Goal: Task Accomplishment & Management: Manage account settings

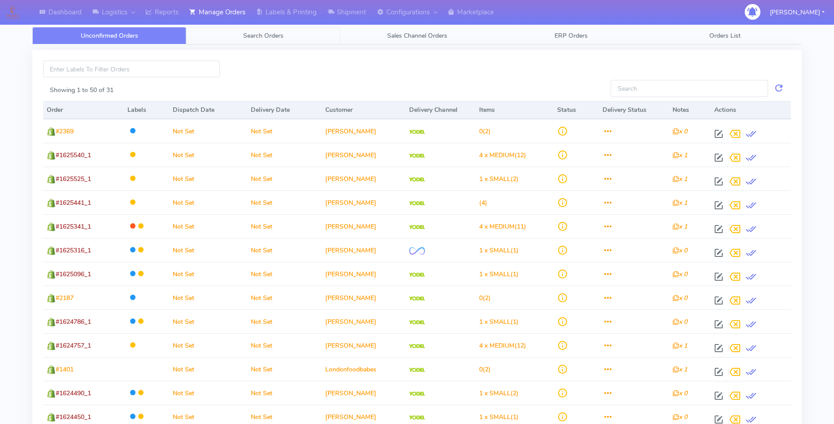
click at [258, 35] on span "Search Orders" at bounding box center [263, 35] width 40 height 9
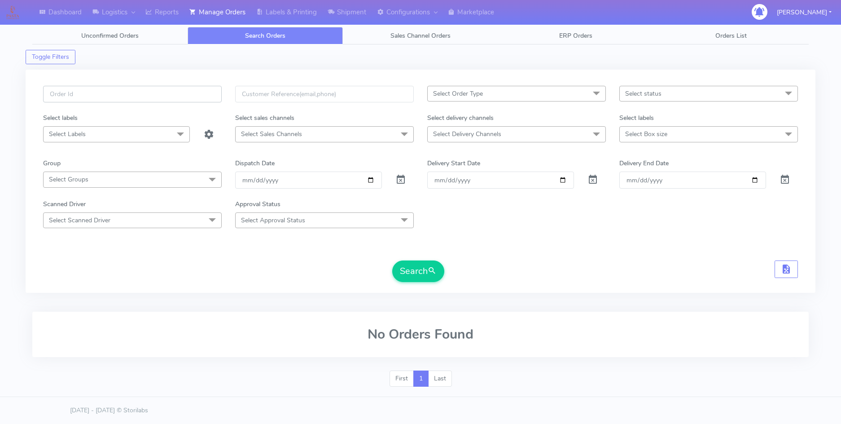
click at [76, 98] on input "text" at bounding box center [132, 94] width 179 height 17
paste input "1620208"
type input "1620208"
click at [402, 177] on span at bounding box center [400, 181] width 11 height 9
click at [399, 267] on button "Search" at bounding box center [418, 271] width 52 height 22
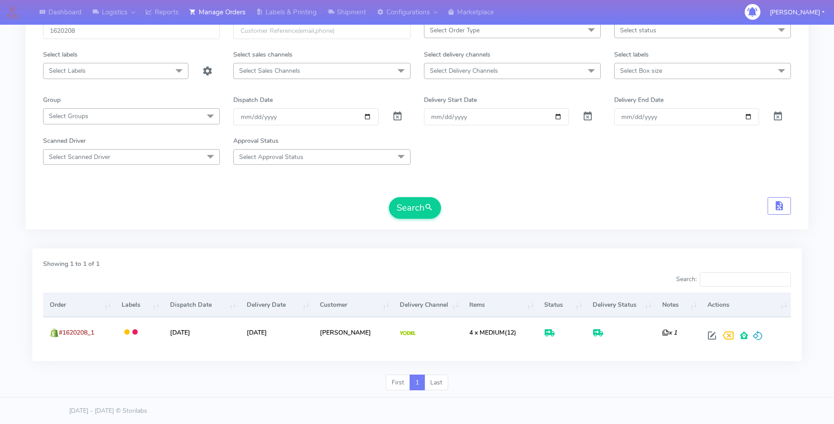
scroll to position [64, 0]
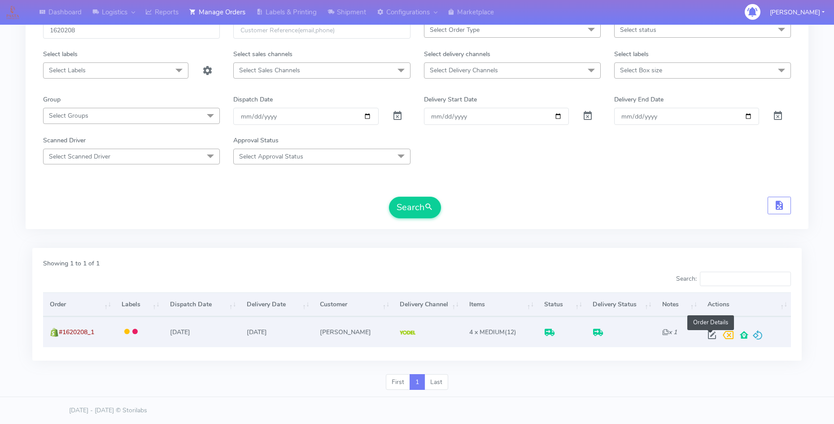
click at [706, 334] on span at bounding box center [712, 337] width 16 height 9
select select "5"
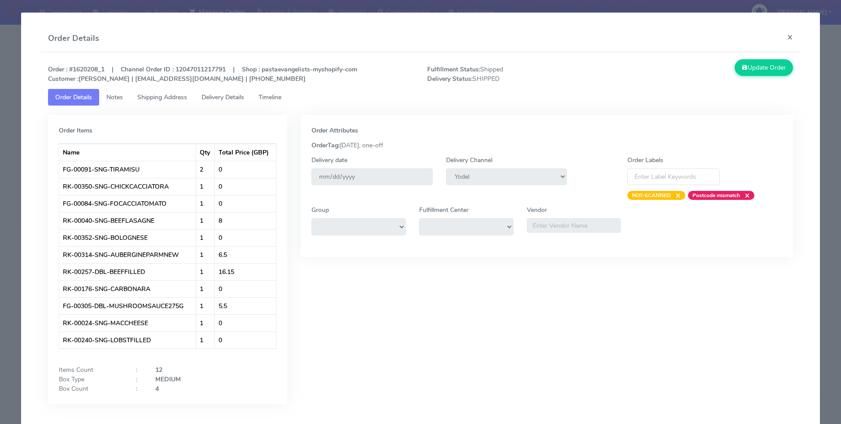
click at [145, 91] on link "Shipping Address" at bounding box center [162, 97] width 64 height 17
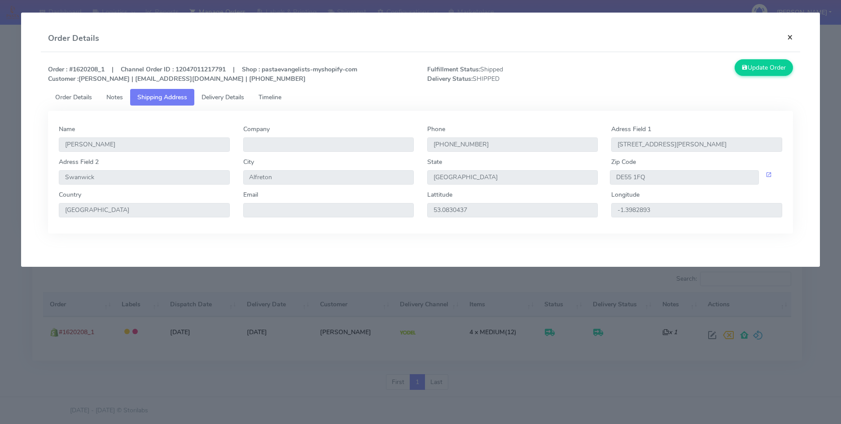
click at [789, 38] on button "×" at bounding box center [790, 37] width 20 height 24
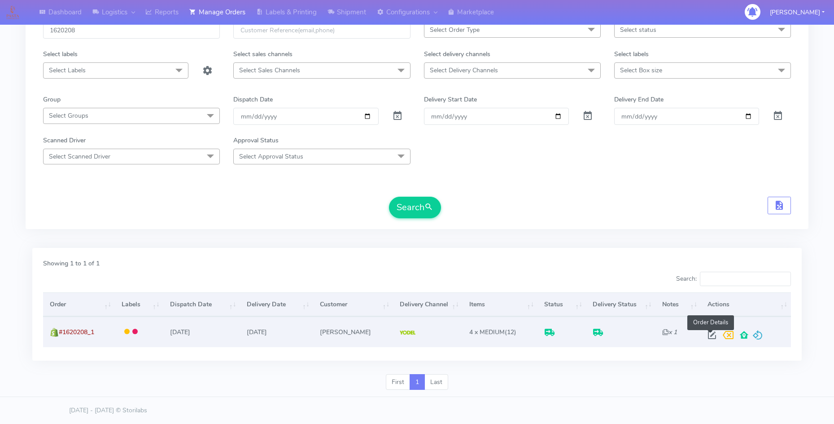
click at [710, 339] on span at bounding box center [712, 337] width 16 height 9
select select "5"
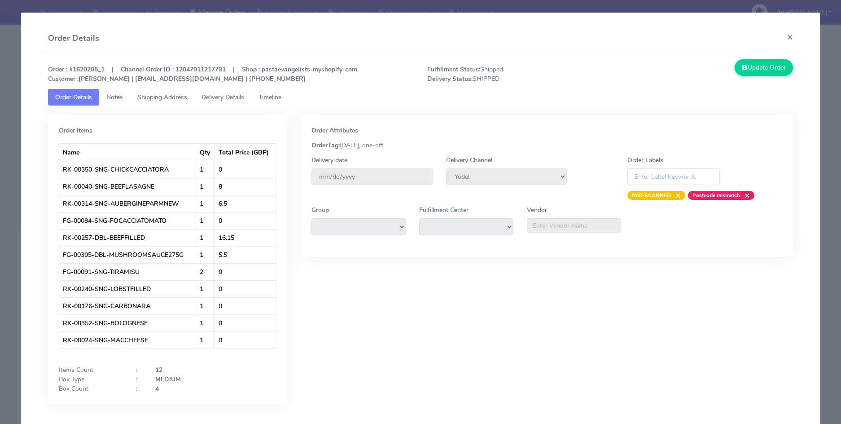
click at [161, 97] on span "Shipping Address" at bounding box center [162, 97] width 50 height 9
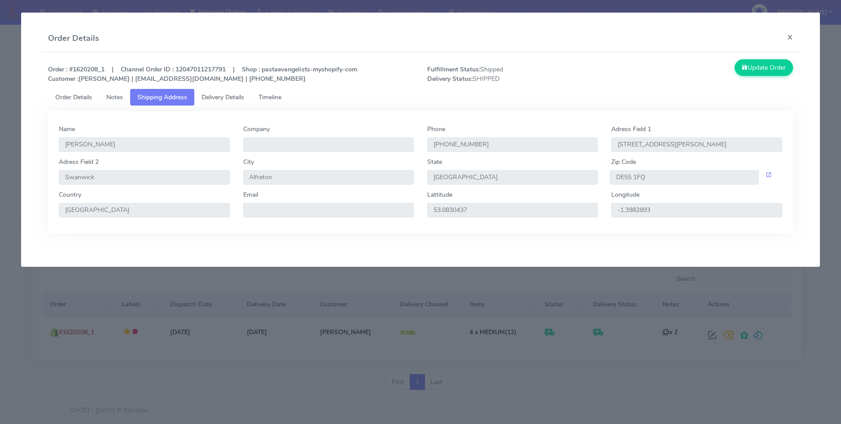
click at [220, 101] on span "Delivery Details" at bounding box center [223, 97] width 43 height 9
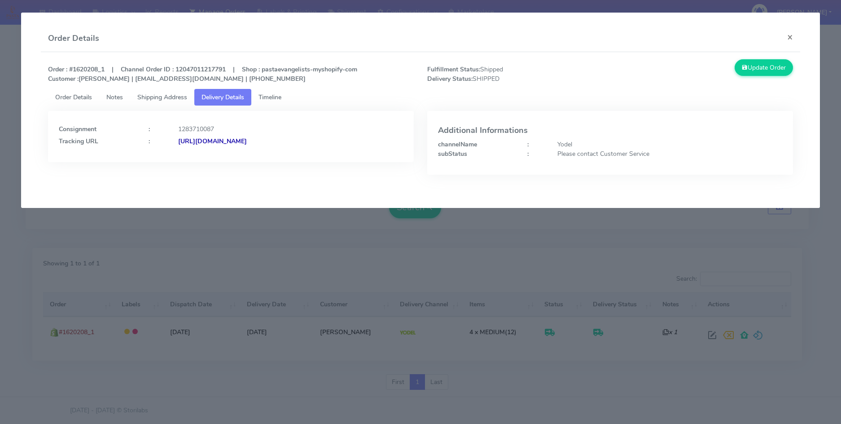
click at [247, 142] on strong "[URL][DOMAIN_NAME]" at bounding box center [212, 141] width 69 height 9
drag, startPoint x: 74, startPoint y: 70, endPoint x: 100, endPoint y: 69, distance: 26.0
click at [100, 69] on strong "Order : #1620208_1 | Channel Order ID : 12047011217791 | Shop : pastaevangelist…" at bounding box center [202, 74] width 309 height 18
copy strong "1620208"
click at [787, 38] on button "×" at bounding box center [790, 37] width 20 height 24
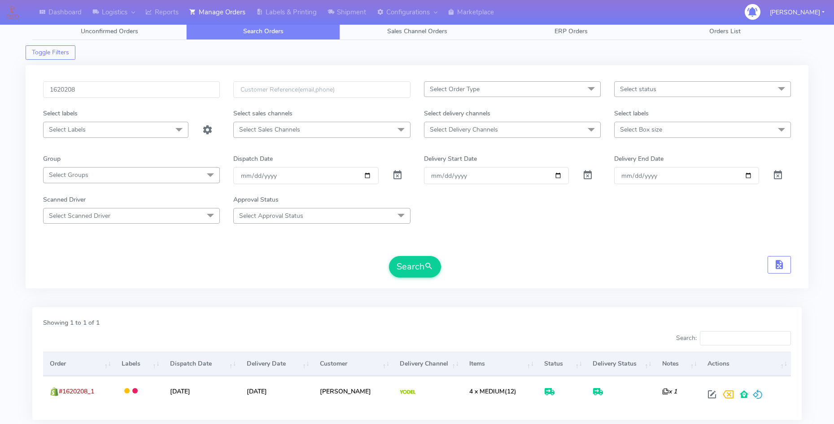
scroll to position [0, 0]
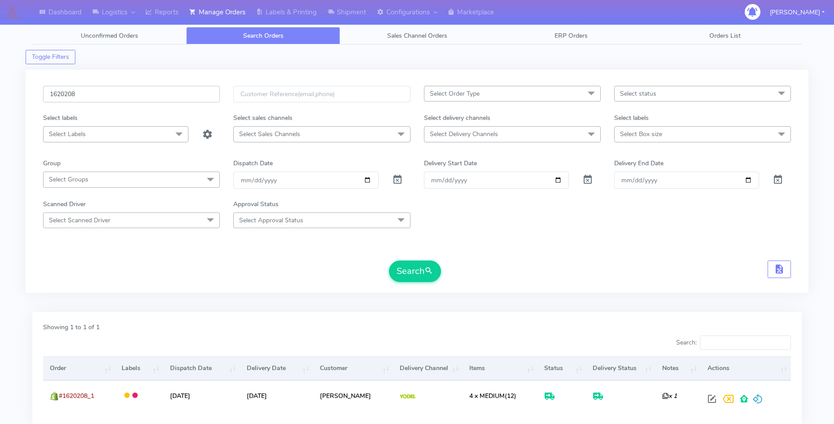
click at [75, 92] on input "1620208" at bounding box center [131, 94] width 177 height 17
paste input "1619981"
type input "1619981"
click at [430, 271] on span "submit" at bounding box center [429, 271] width 9 height 12
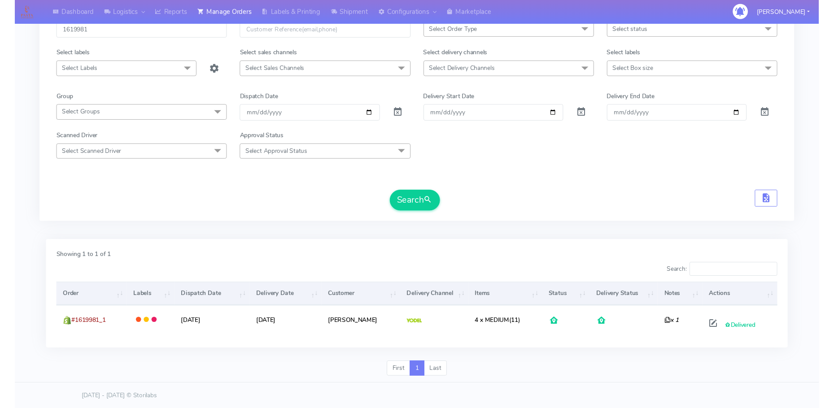
scroll to position [64, 0]
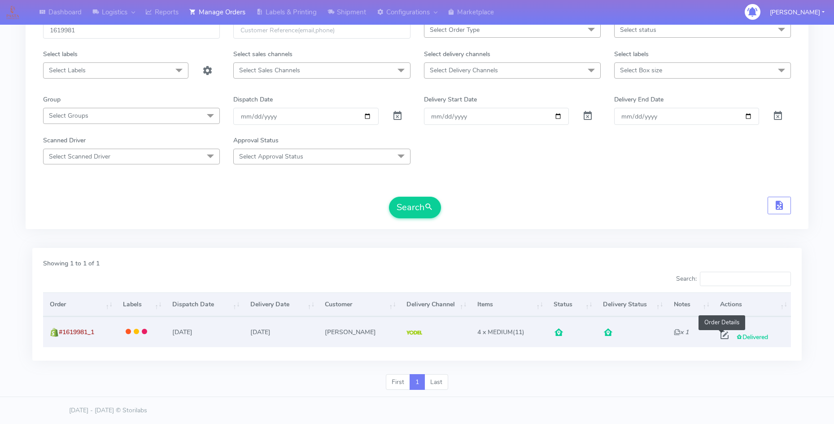
click at [723, 335] on span at bounding box center [725, 337] width 16 height 9
select select "5"
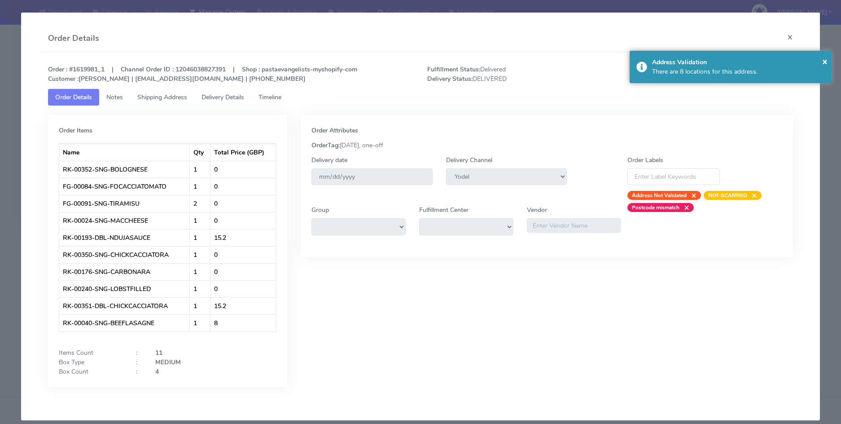
click at [211, 101] on span "Delivery Details" at bounding box center [223, 97] width 43 height 9
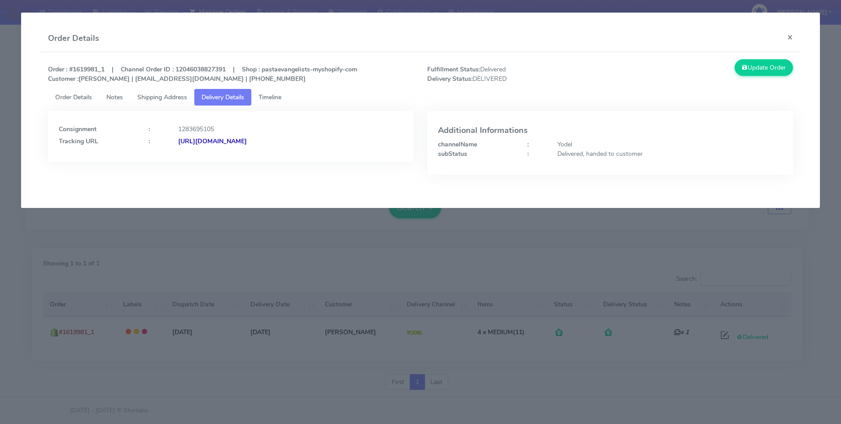
click at [226, 138] on strong "[URL][DOMAIN_NAME]" at bounding box center [212, 141] width 69 height 9
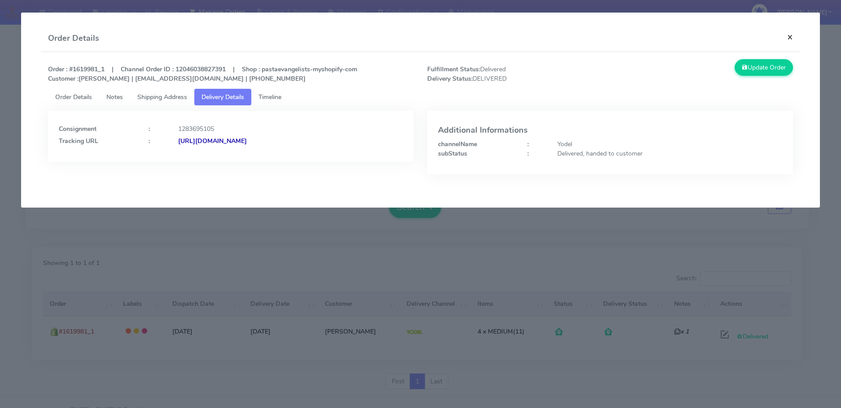
click at [791, 36] on button "×" at bounding box center [790, 37] width 20 height 24
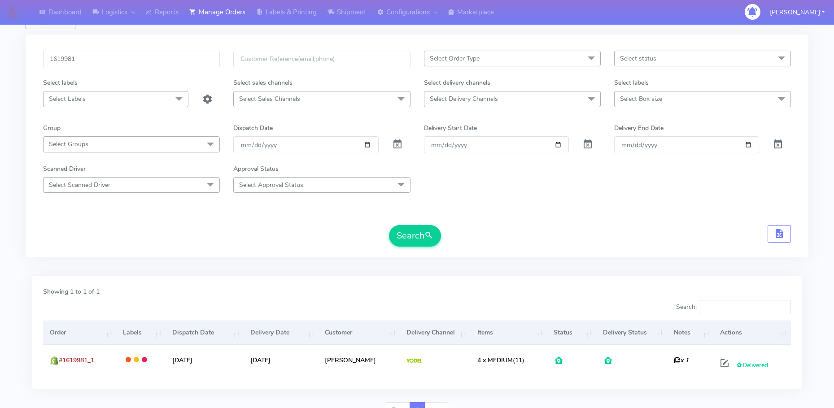
scroll to position [0, 0]
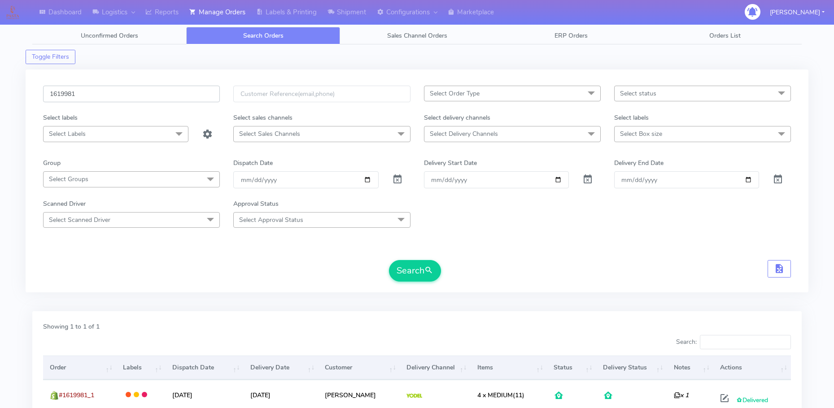
click at [92, 93] on input "1619981" at bounding box center [131, 94] width 177 height 17
paste input "22393"
type input "1622393"
click at [397, 270] on button "Search" at bounding box center [415, 271] width 52 height 22
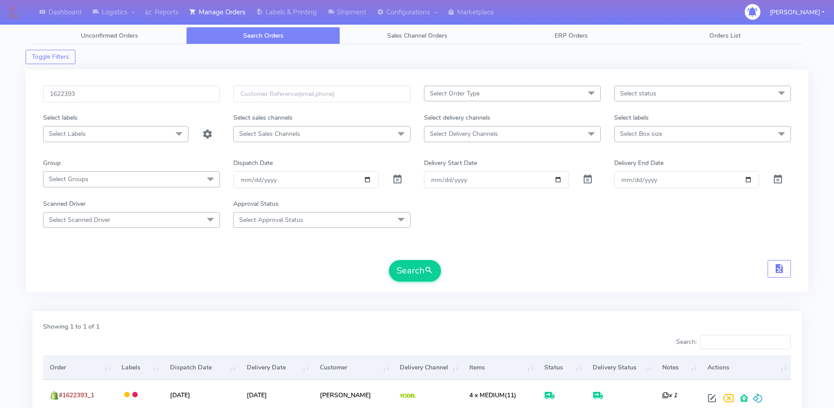
click at [281, 281] on div "Search" at bounding box center [417, 271] width 748 height 22
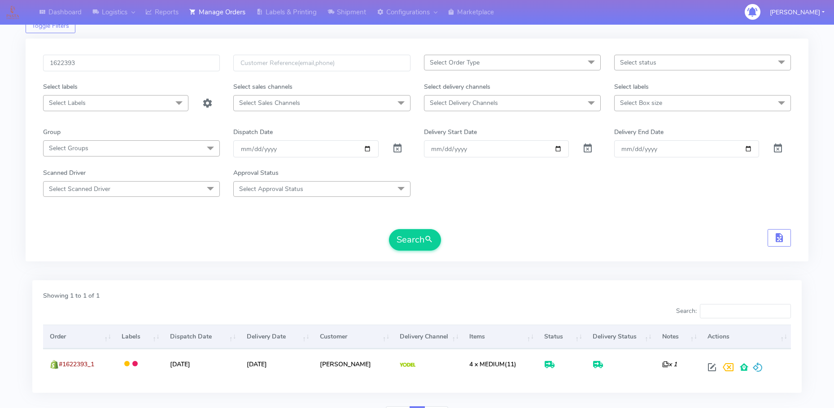
scroll to position [79, 0]
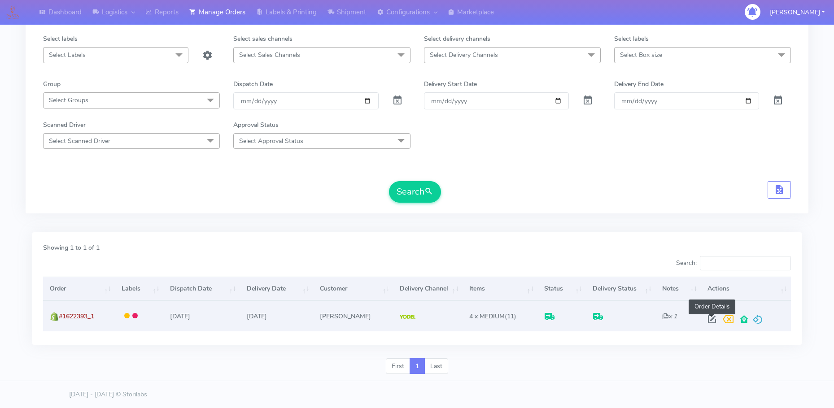
click at [710, 319] on span at bounding box center [712, 321] width 16 height 9
select select "5"
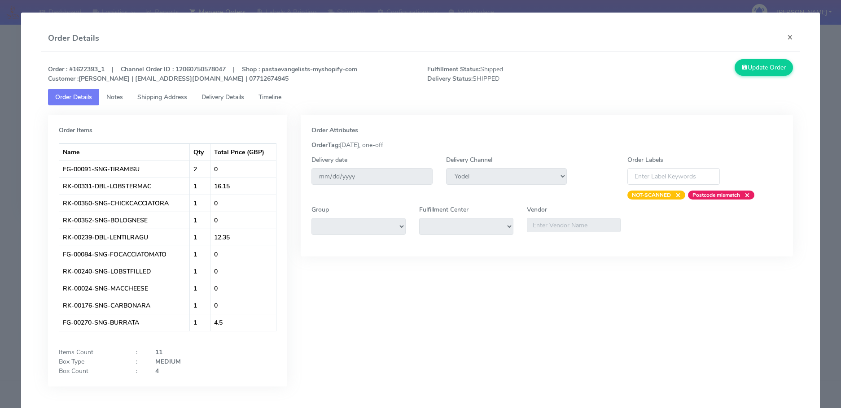
click at [221, 103] on link "Delivery Details" at bounding box center [222, 97] width 57 height 17
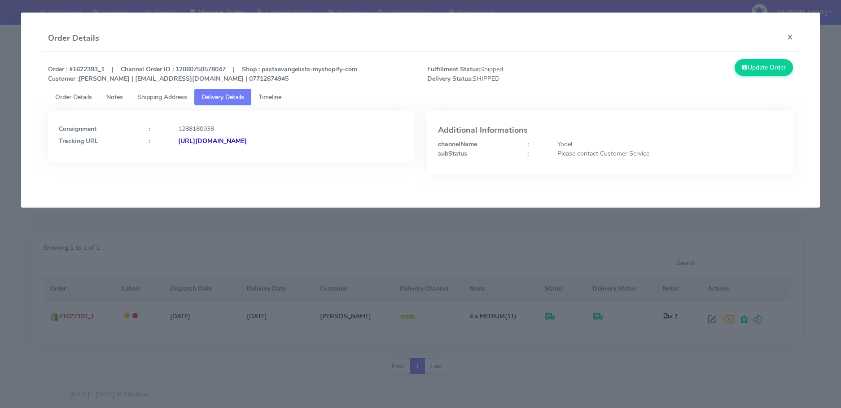
click at [247, 143] on strong "[URL][DOMAIN_NAME]" at bounding box center [212, 141] width 69 height 9
click at [789, 37] on button "×" at bounding box center [790, 37] width 20 height 24
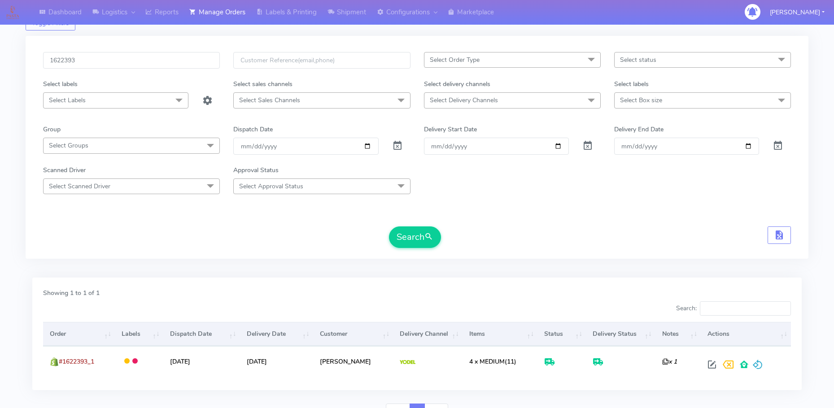
scroll to position [0, 0]
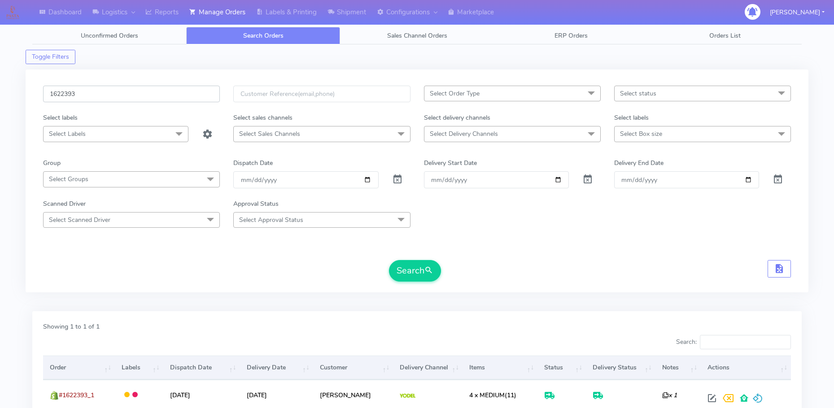
click at [76, 95] on input "1622393" at bounding box center [131, 94] width 177 height 17
paste input "18755"
type input "1618755"
click at [404, 274] on button "Search" at bounding box center [415, 271] width 52 height 22
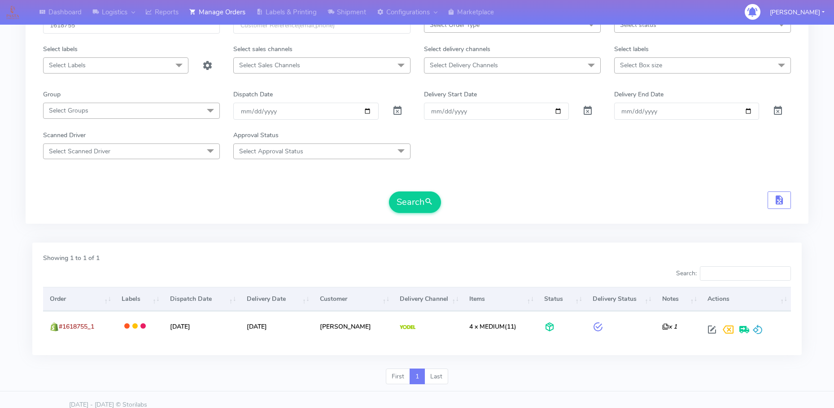
scroll to position [79, 0]
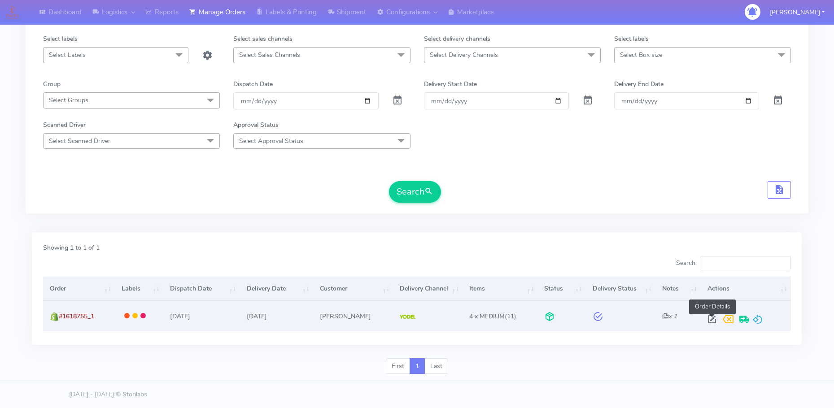
click at [710, 321] on span at bounding box center [712, 321] width 16 height 9
select select "5"
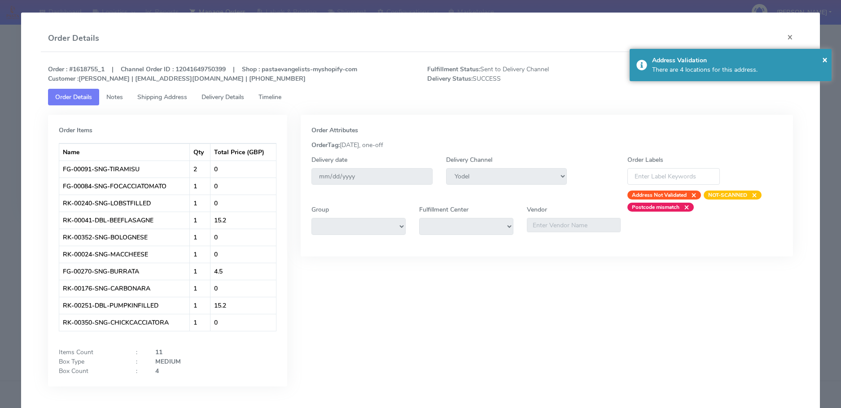
click at [231, 98] on span "Delivery Details" at bounding box center [223, 97] width 43 height 9
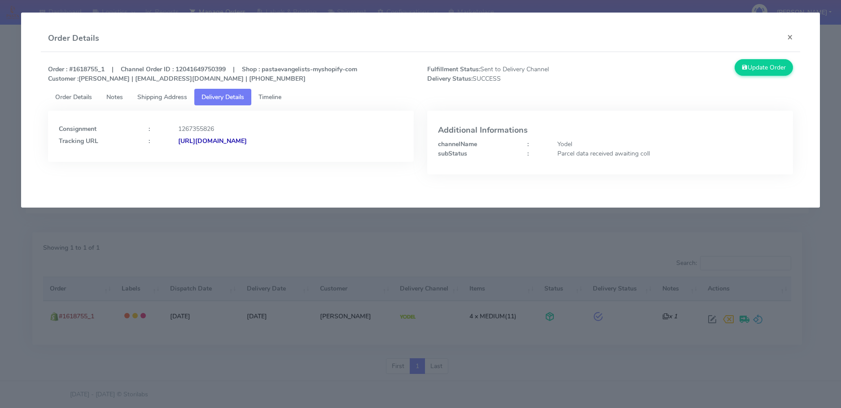
click at [247, 139] on strong "[URL][DOMAIN_NAME]" at bounding box center [212, 141] width 69 height 9
click at [791, 42] on button "×" at bounding box center [790, 37] width 20 height 24
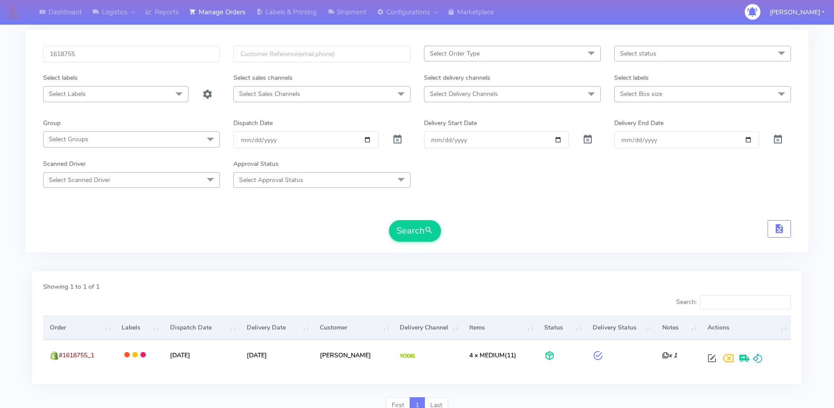
scroll to position [0, 0]
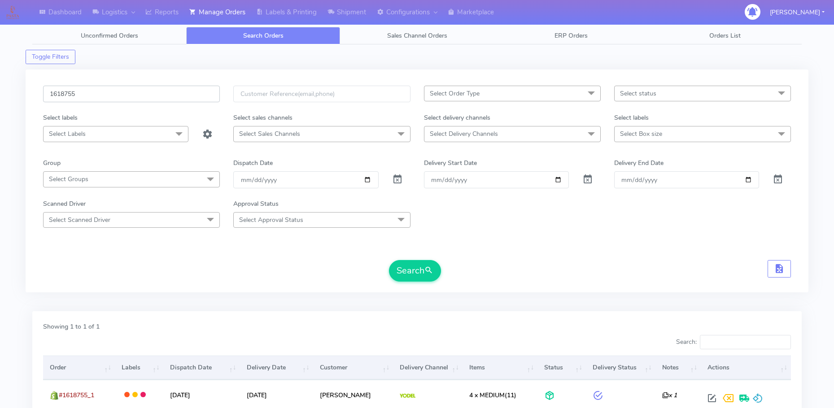
click at [69, 94] on input "1618755" at bounding box center [131, 94] width 177 height 17
paste input "1624596"
type input "1624596"
click at [418, 273] on button "Search" at bounding box center [415, 271] width 52 height 22
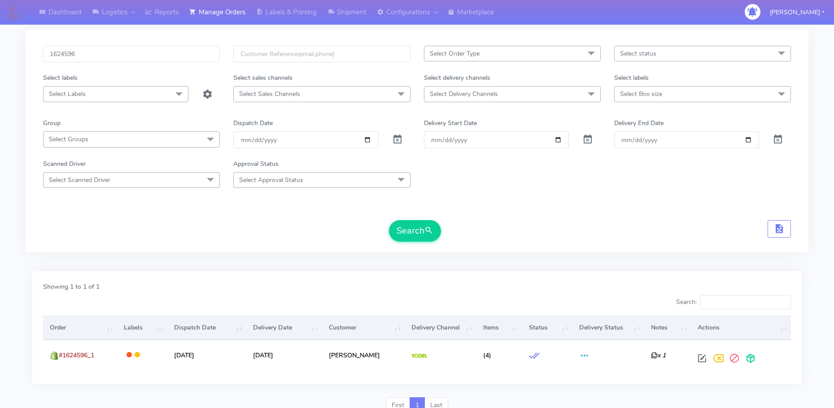
scroll to position [79, 0]
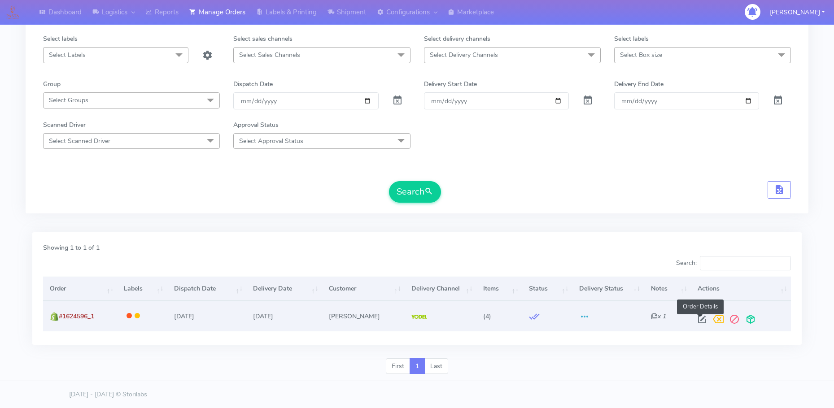
click at [700, 322] on span at bounding box center [702, 321] width 16 height 9
select select "5"
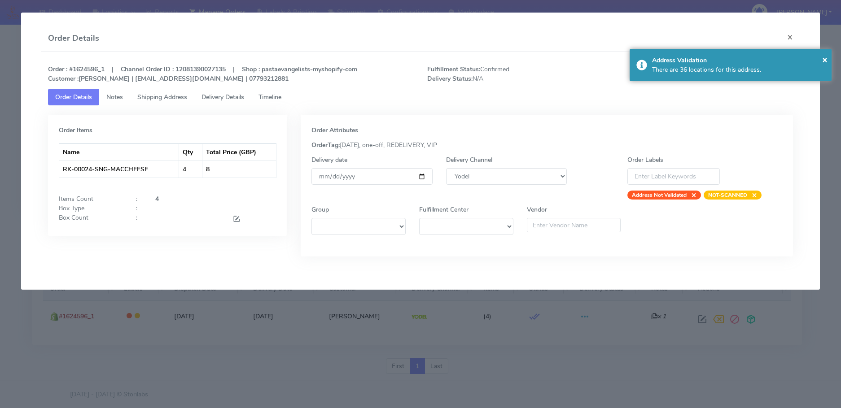
click at [227, 99] on span "Delivery Details" at bounding box center [223, 97] width 43 height 9
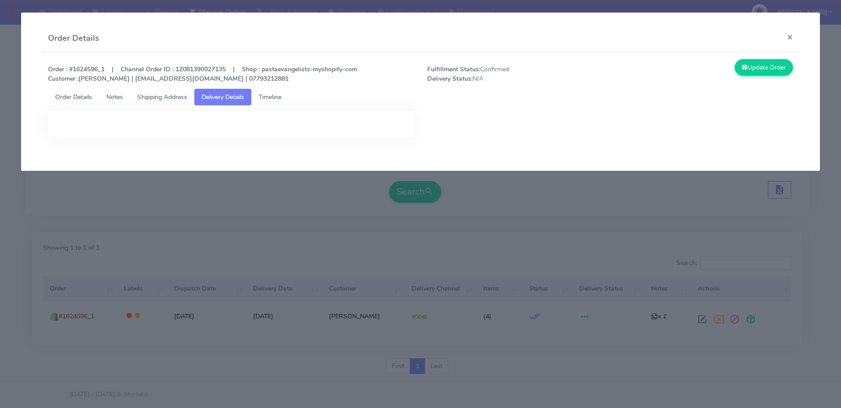
click at [227, 99] on span "Delivery Details" at bounding box center [223, 97] width 43 height 9
click at [81, 97] on span "Order Details" at bounding box center [73, 97] width 37 height 9
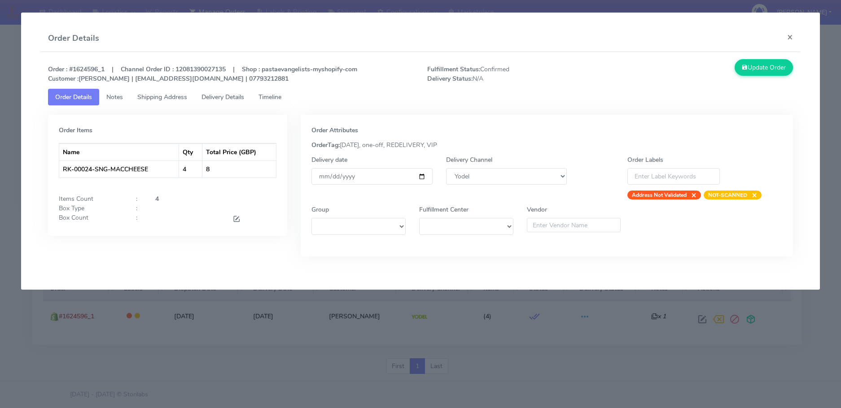
drag, startPoint x: 403, startPoint y: 145, endPoint x: 465, endPoint y: 141, distance: 62.0
click at [465, 141] on div "OrderTag: [DATE], one-off, REDELIVERY, VIP" at bounding box center [547, 144] width 484 height 9
click at [471, 130] on div "Order Attributes" at bounding box center [546, 130] width 470 height 9
click at [220, 96] on span "Delivery Details" at bounding box center [223, 97] width 43 height 9
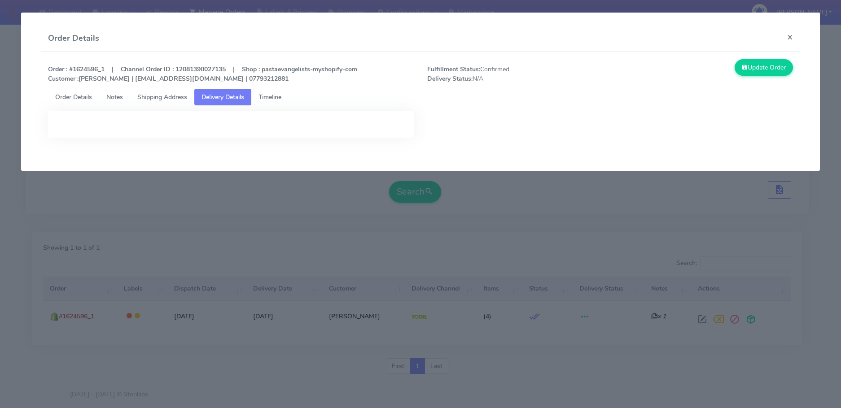
click at [169, 101] on link "Shipping Address" at bounding box center [162, 97] width 64 height 17
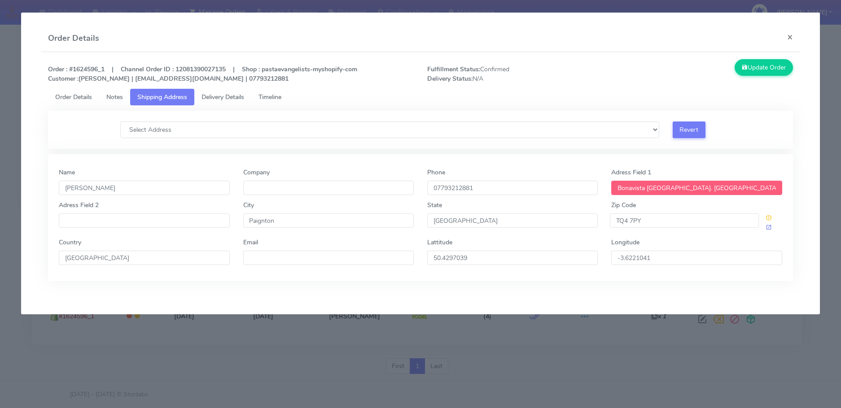
click at [266, 102] on link "Timeline" at bounding box center [269, 97] width 37 height 17
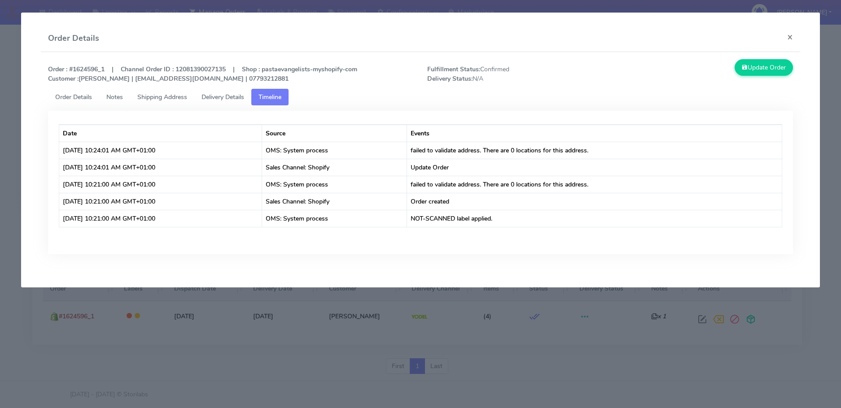
click at [165, 101] on span "Shipping Address" at bounding box center [162, 97] width 50 height 9
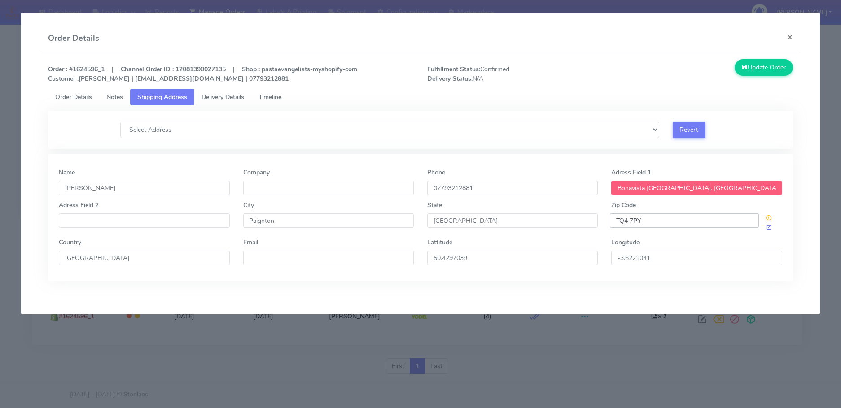
click at [633, 221] on input "TQ4 7PY" at bounding box center [684, 221] width 149 height 14
click at [90, 172] on div "Name [PERSON_NAME]" at bounding box center [144, 181] width 171 height 27
click at [638, 187] on input "Bonavista [GEOGRAPHIC_DATA]. [GEOGRAPHIC_DATA]" at bounding box center [696, 188] width 171 height 14
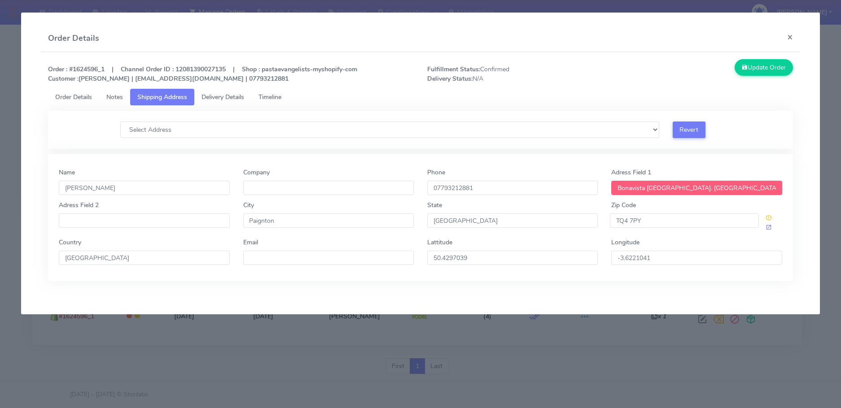
click at [638, 187] on input "Bonavista [GEOGRAPHIC_DATA]. [GEOGRAPHIC_DATA]" at bounding box center [696, 188] width 171 height 14
click at [384, 92] on ul "Order Details Notes Shipping Address Delivery Details Timeline" at bounding box center [420, 97] width 745 height 17
click at [653, 131] on select "Select Address [GEOGRAPHIC_DATA], [GEOGRAPHIC_DATA], , , , [GEOGRAPHIC_DATA], […" at bounding box center [389, 130] width 539 height 17
click at [185, 133] on select "Select Address [GEOGRAPHIC_DATA], [GEOGRAPHIC_DATA], , , , [GEOGRAPHIC_DATA], […" at bounding box center [389, 130] width 539 height 17
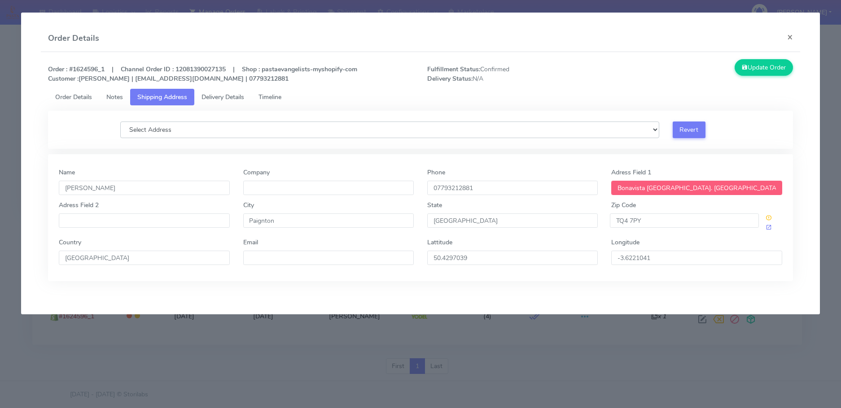
click at [185, 133] on select "Select Address [GEOGRAPHIC_DATA], [GEOGRAPHIC_DATA], , , , [GEOGRAPHIC_DATA], […" at bounding box center [389, 130] width 539 height 17
select select "[GEOGRAPHIC_DATA], [GEOGRAPHIC_DATA], , , , [GEOGRAPHIC_DATA], [GEOGRAPHIC_DATA]"
click at [120, 122] on select "Select Address [GEOGRAPHIC_DATA], [GEOGRAPHIC_DATA], , , , [GEOGRAPHIC_DATA], […" at bounding box center [389, 130] width 539 height 17
type input "[GEOGRAPHIC_DATA]"
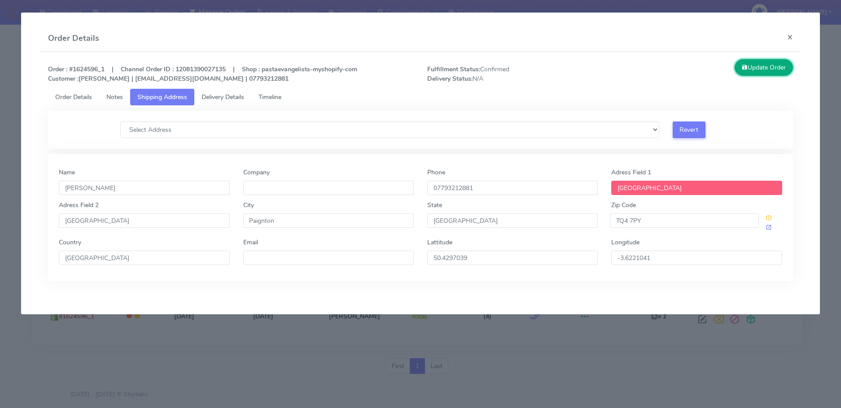
click at [767, 62] on button "Update Order" at bounding box center [764, 67] width 58 height 17
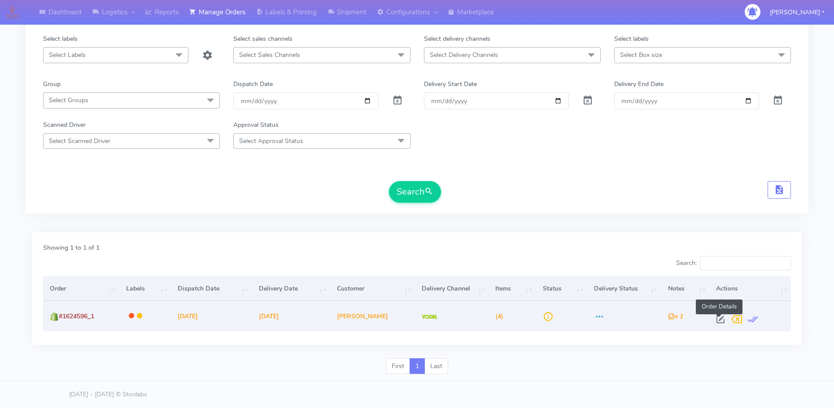
click at [717, 318] on span at bounding box center [721, 321] width 16 height 9
select select "5"
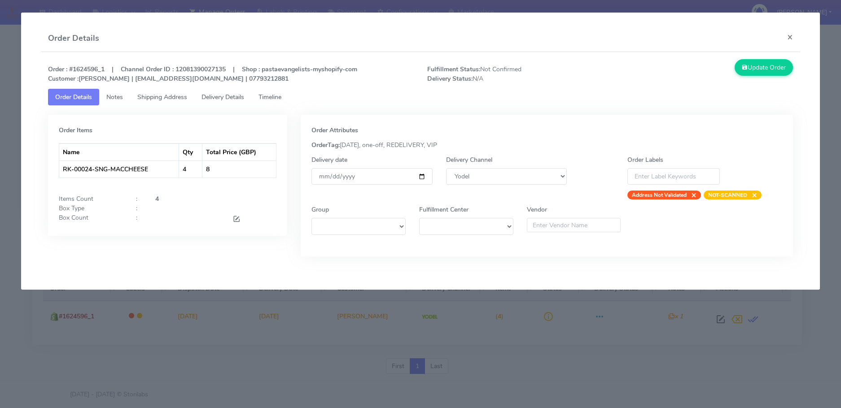
click at [269, 102] on link "Timeline" at bounding box center [269, 97] width 37 height 17
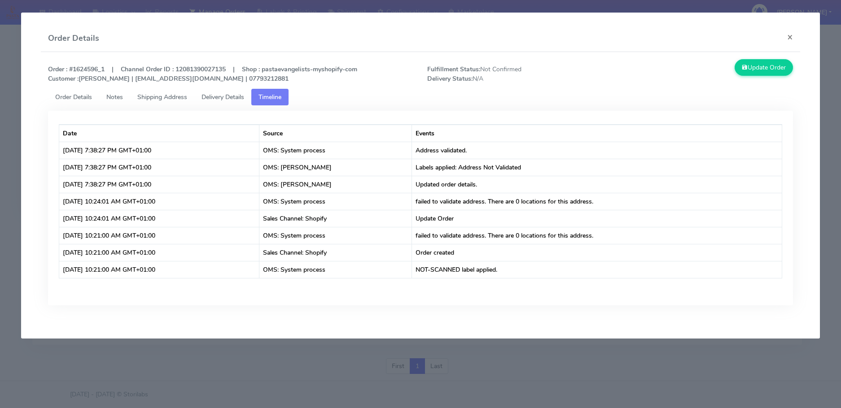
click at [59, 98] on span "Order Details" at bounding box center [73, 97] width 37 height 9
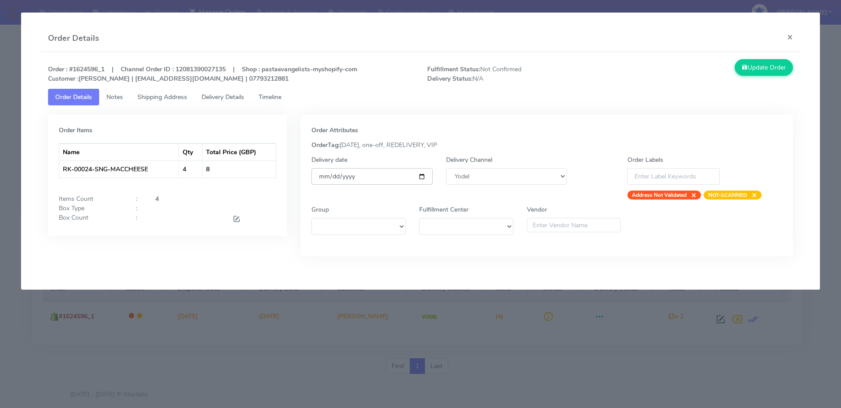
click at [420, 175] on input "[DATE]" at bounding box center [371, 176] width 121 height 17
type input "[DATE]"
click at [696, 196] on span "×" at bounding box center [692, 195] width 10 height 9
click at [752, 73] on button "Update Order" at bounding box center [764, 67] width 58 height 17
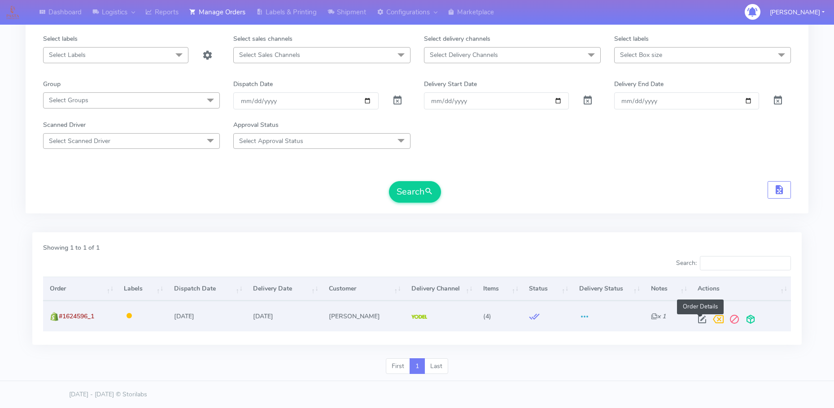
click at [701, 317] on span at bounding box center [702, 321] width 16 height 9
select select "5"
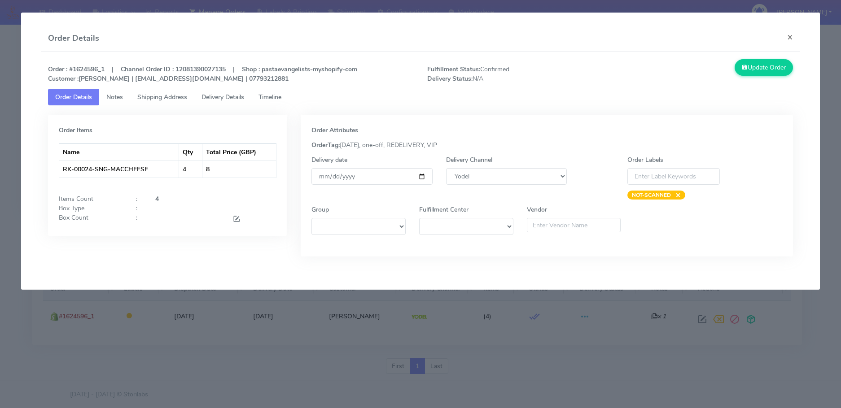
click at [273, 99] on span "Timeline" at bounding box center [270, 97] width 23 height 9
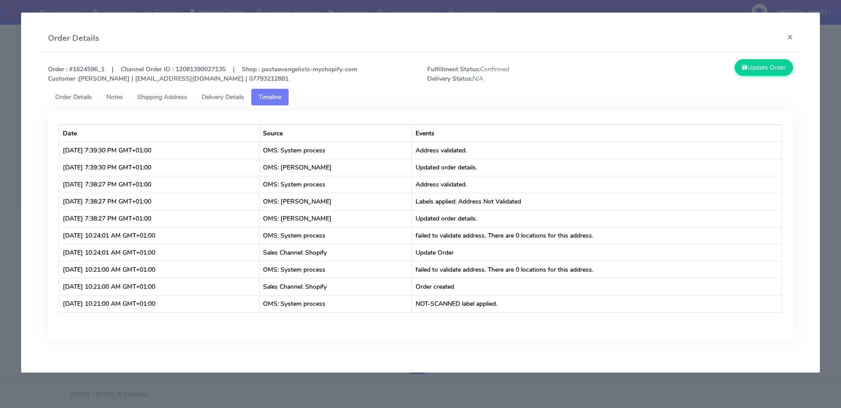
click at [66, 101] on span "Order Details" at bounding box center [73, 97] width 37 height 9
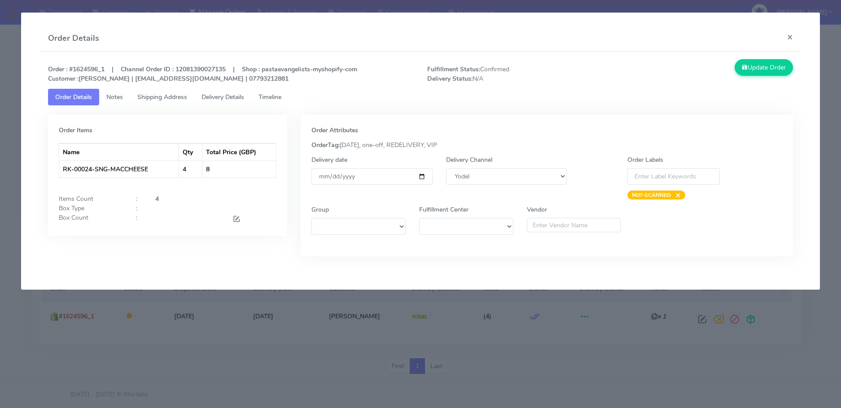
click at [399, 103] on ul "Order Details Notes Shipping Address Delivery Details Timeline" at bounding box center [420, 97] width 745 height 17
